Goal: Information Seeking & Learning: Find specific fact

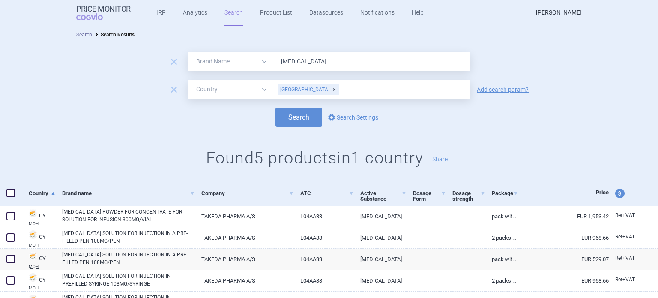
select select "brandName"
select select "country"
click at [252, 68] on div "All Brand Name ATC Company Active Substance Country Newer than [MEDICAL_DATA]" at bounding box center [329, 61] width 283 height 19
type input "[MEDICAL_DATA]"
click at [307, 117] on button "Search" at bounding box center [299, 117] width 47 height 19
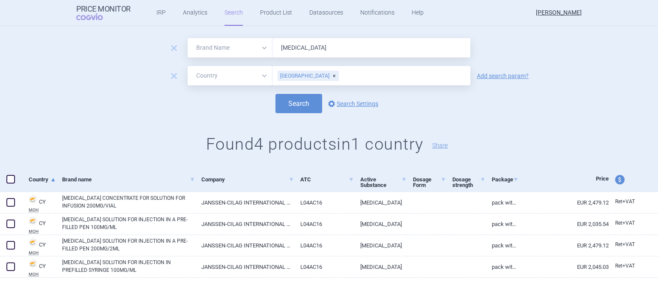
scroll to position [21, 0]
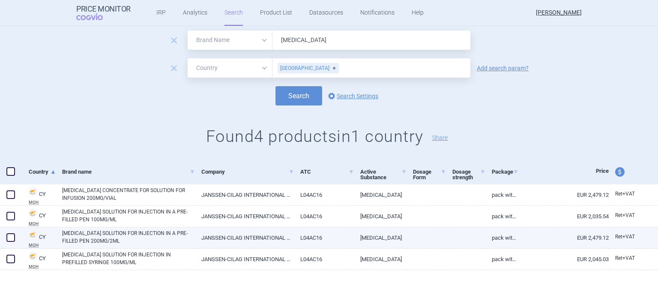
click at [527, 239] on link "EUR 2,479.12" at bounding box center [563, 237] width 90 height 21
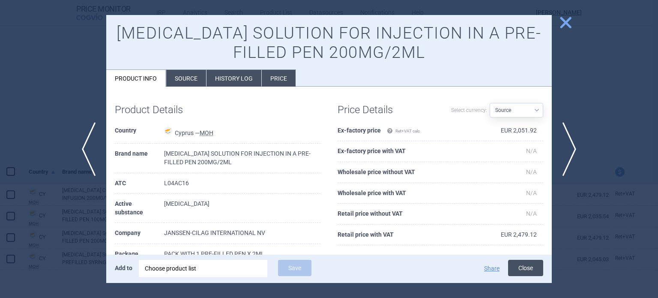
click at [525, 266] on button "Close" at bounding box center [525, 268] width 35 height 16
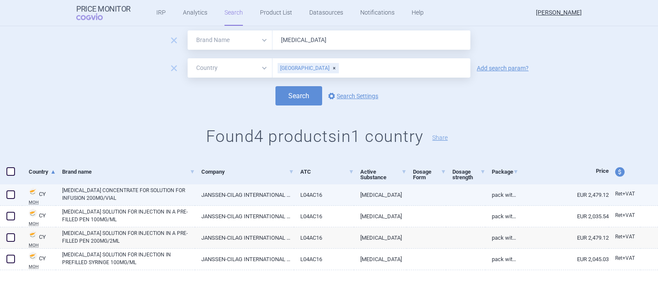
click at [386, 198] on link "[MEDICAL_DATA]" at bounding box center [380, 194] width 53 height 21
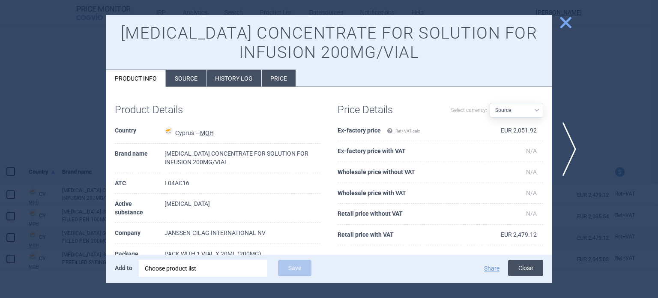
click at [528, 273] on button "Close" at bounding box center [525, 268] width 35 height 16
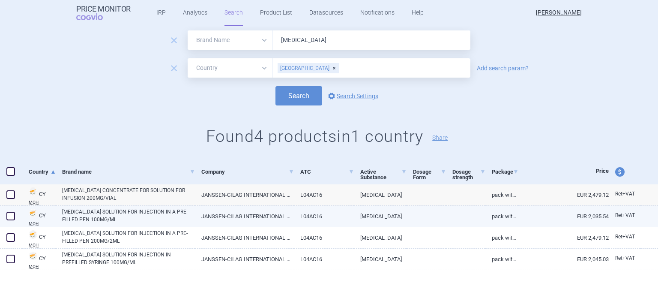
click at [572, 217] on link "EUR 2,035.54" at bounding box center [563, 216] width 90 height 21
